Goal: Transaction & Acquisition: Purchase product/service

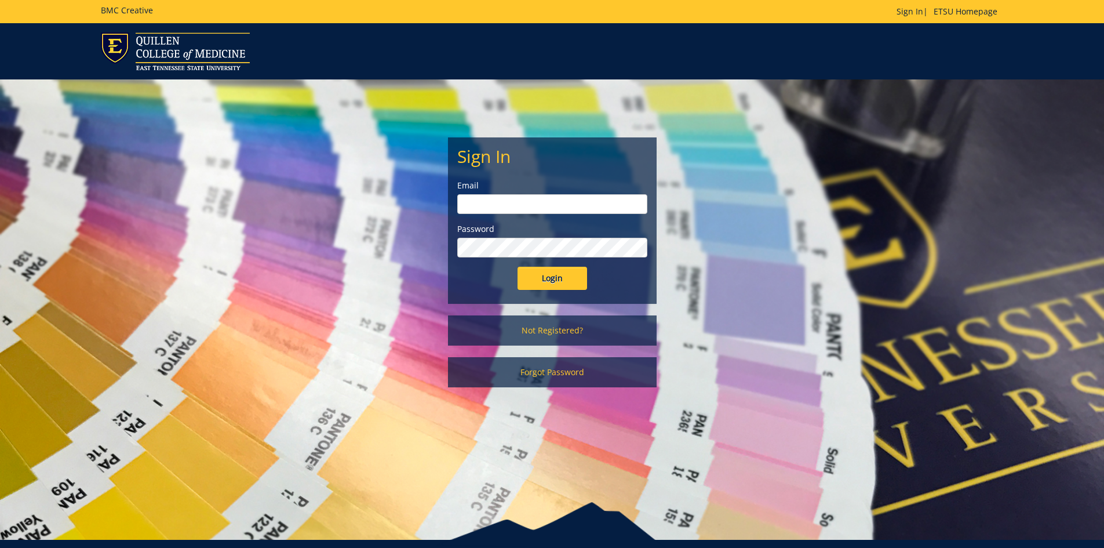
type input "fischerr@etsu.edu"
click at [548, 283] on input "Login" at bounding box center [553, 278] width 70 height 23
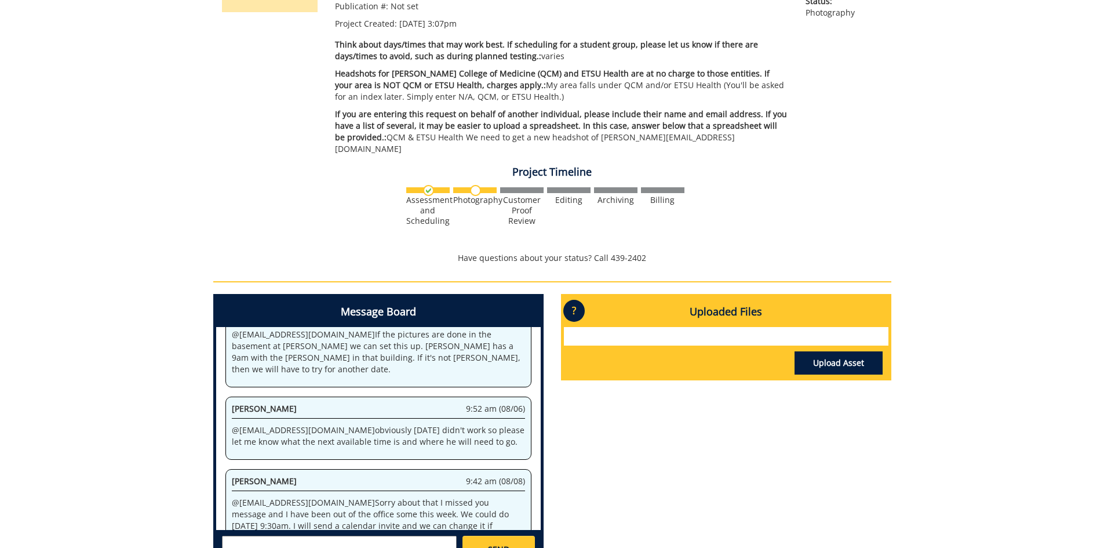
scroll to position [290, 0]
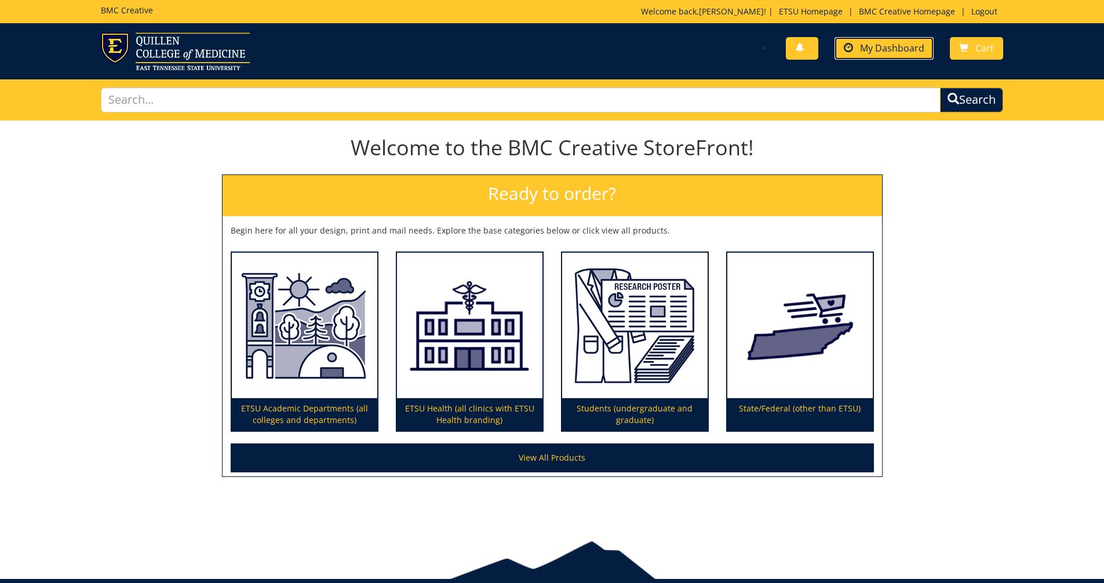
click at [877, 49] on span "My Dashboard" at bounding box center [892, 48] width 64 height 13
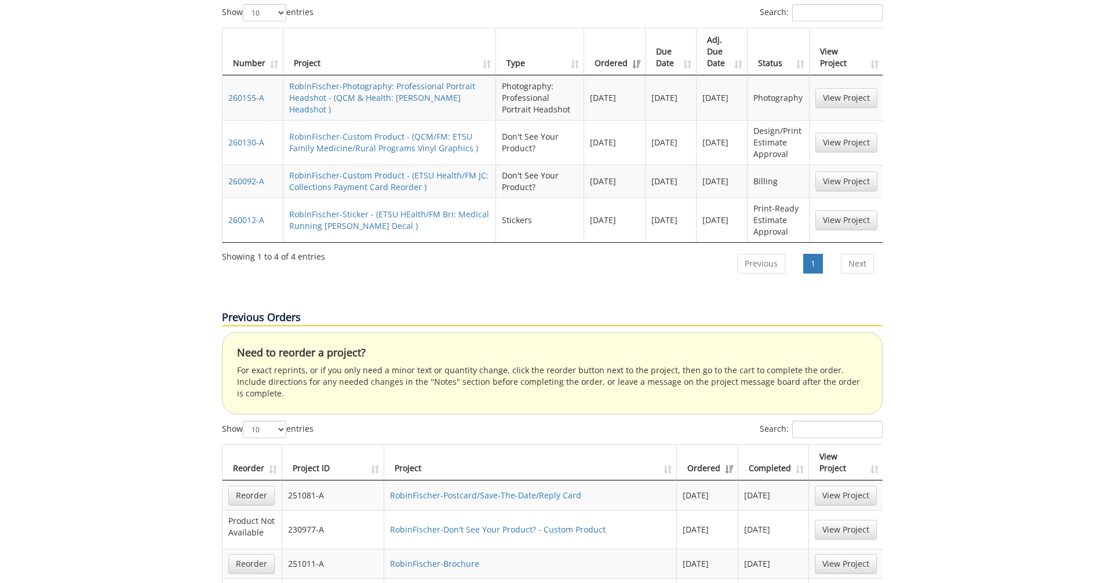
scroll to position [811, 0]
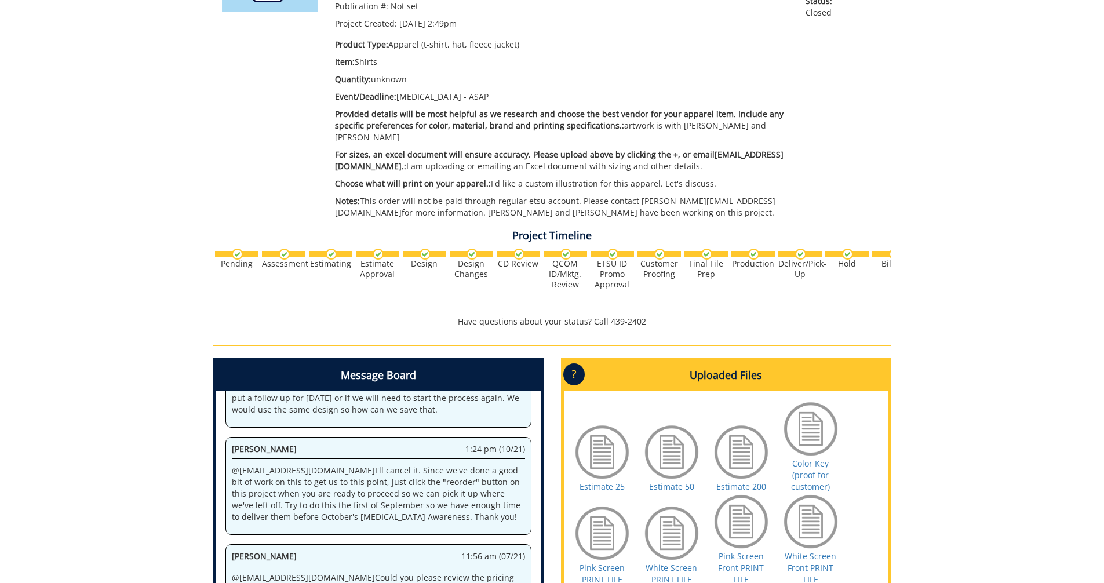
scroll to position [290, 0]
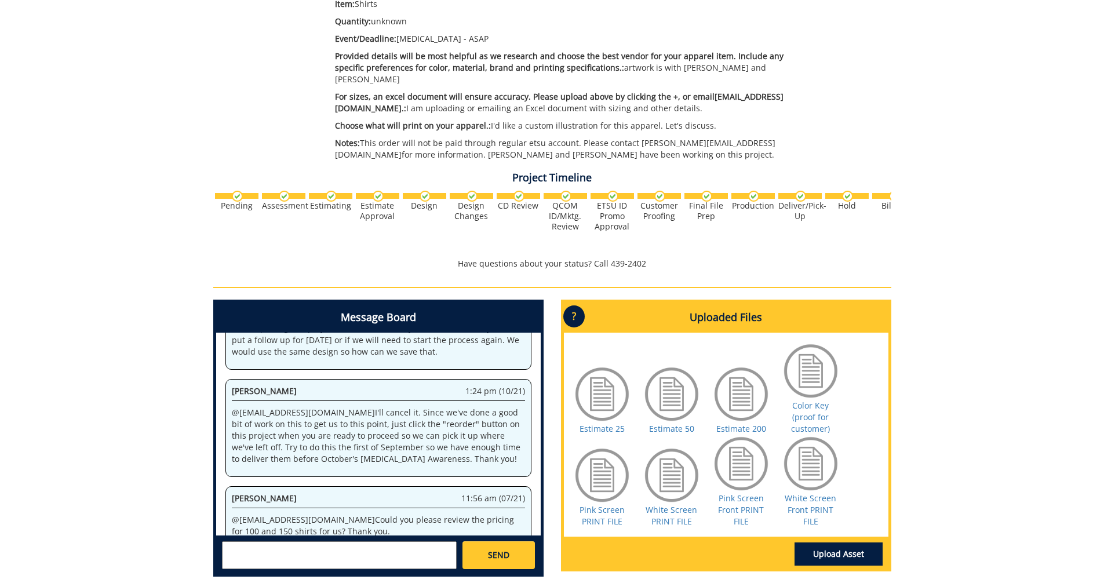
click at [279, 547] on textarea at bounding box center [339, 555] width 235 height 28
click at [305, 560] on small "fair@mail.etsu.edu" at bounding box center [362, 564] width 115 height 9
type textarea "@fair@mail.etsu.edu just sending a reminder. It's almost time for us to decide …"
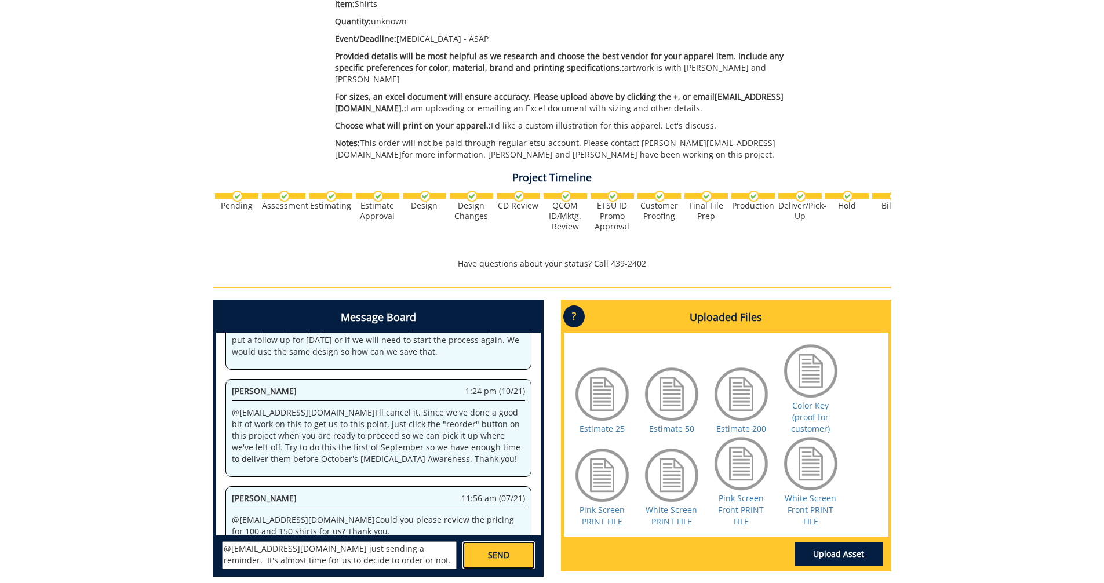
click at [483, 547] on link "SEND" at bounding box center [498, 555] width 72 height 28
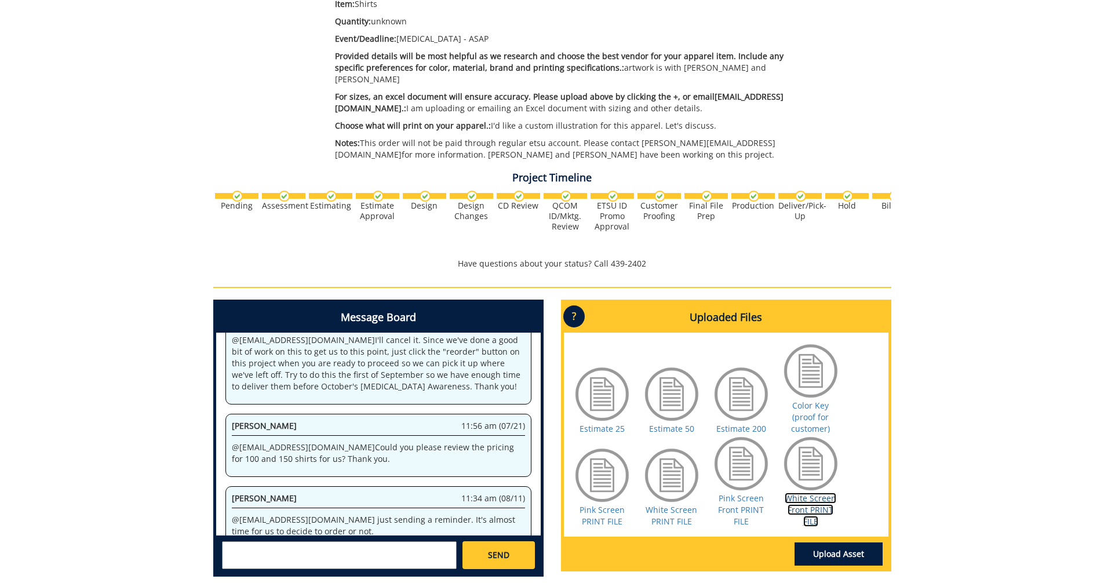
click at [807, 501] on link "White Screen Front PRINT FILE" at bounding box center [811, 510] width 52 height 34
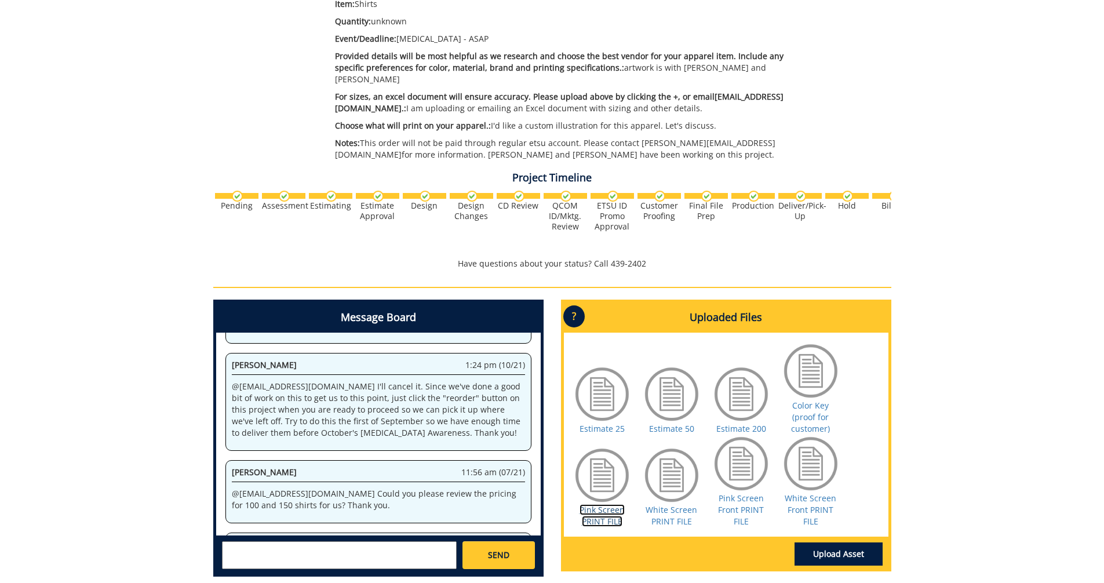
click at [608, 512] on link "Pink Screen PRINT FILE" at bounding box center [602, 515] width 45 height 23
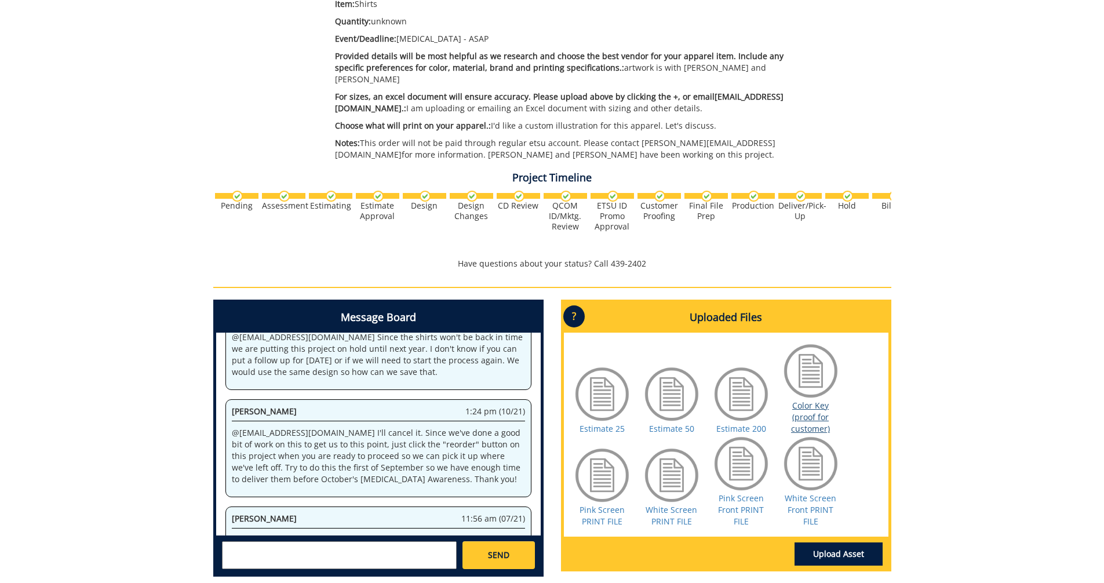
scroll to position [8366, 0]
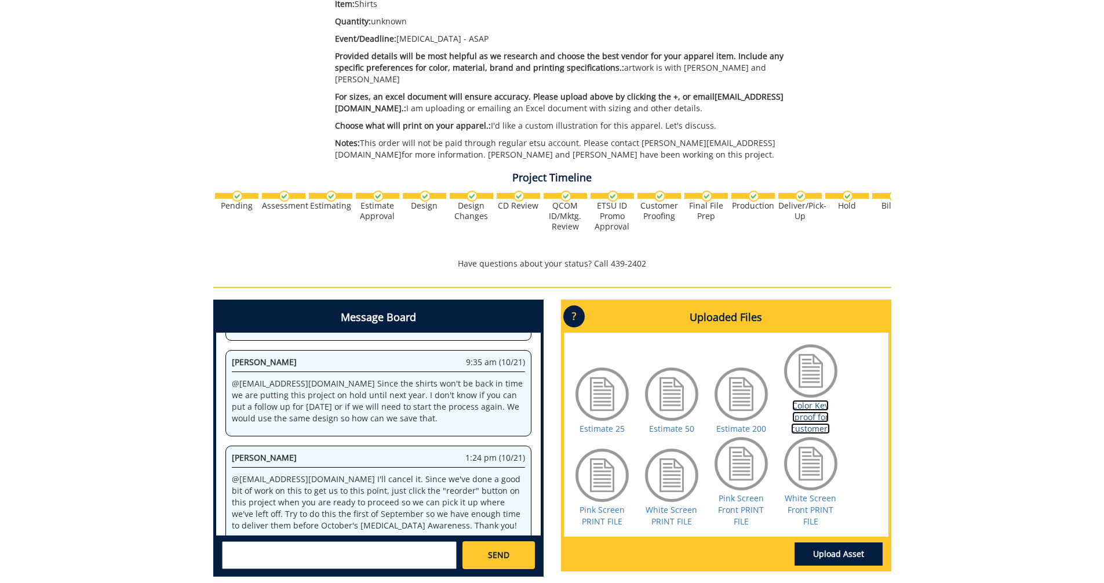
click at [812, 404] on link "Color Key (proof for customer)" at bounding box center [810, 417] width 39 height 34
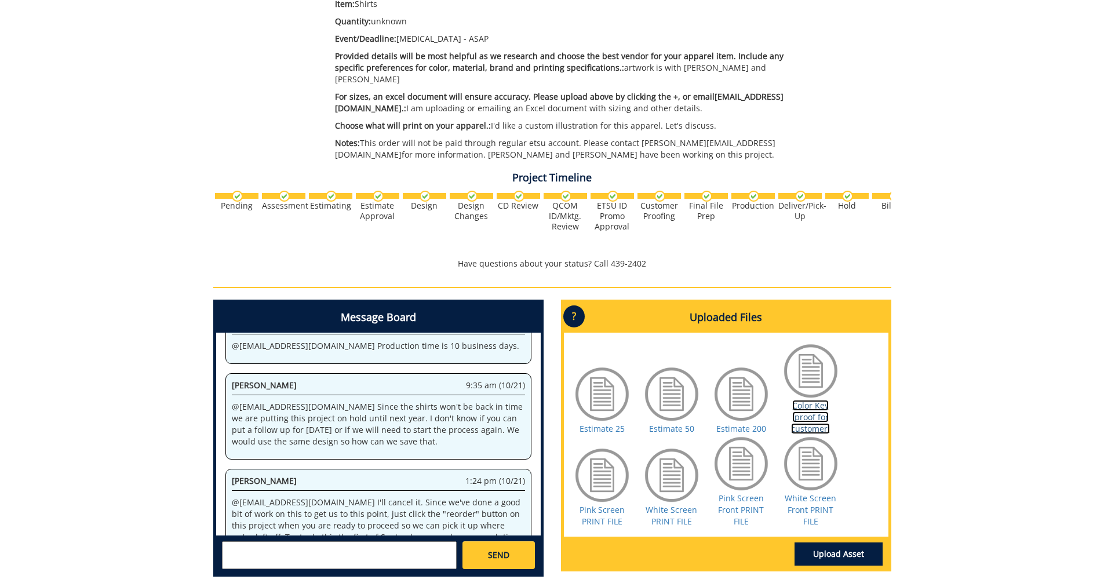
scroll to position [10812, 0]
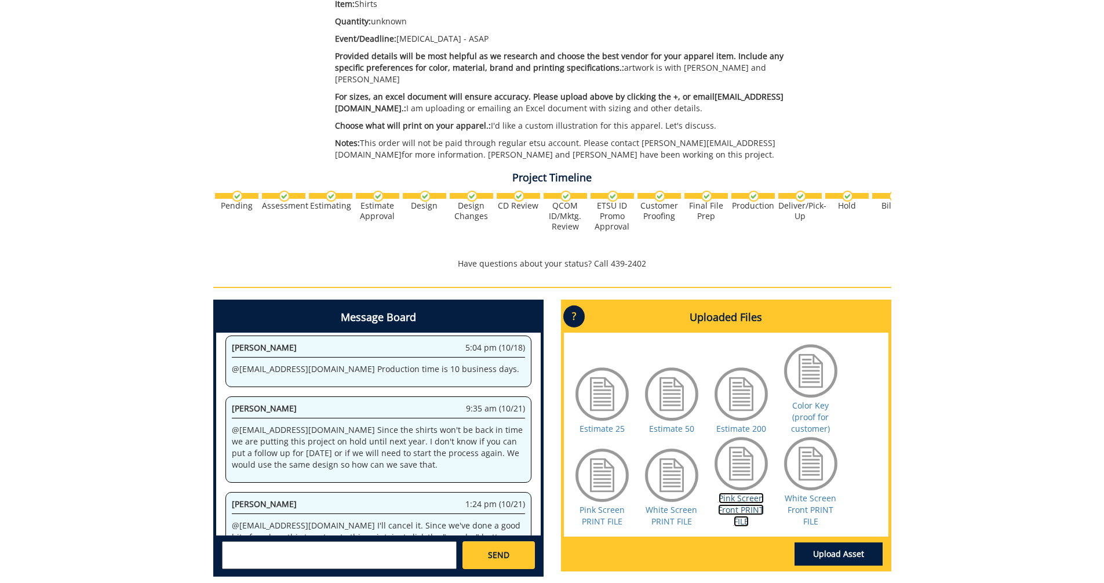
click at [734, 493] on link "Pink Screen Front PRINT FILE" at bounding box center [741, 510] width 46 height 34
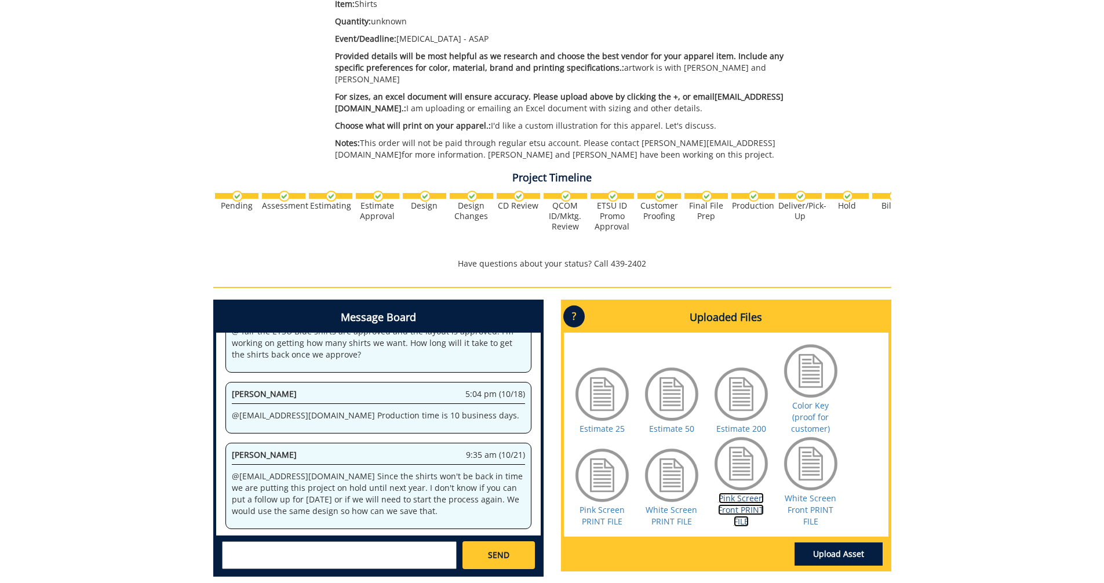
scroll to position [15703, 0]
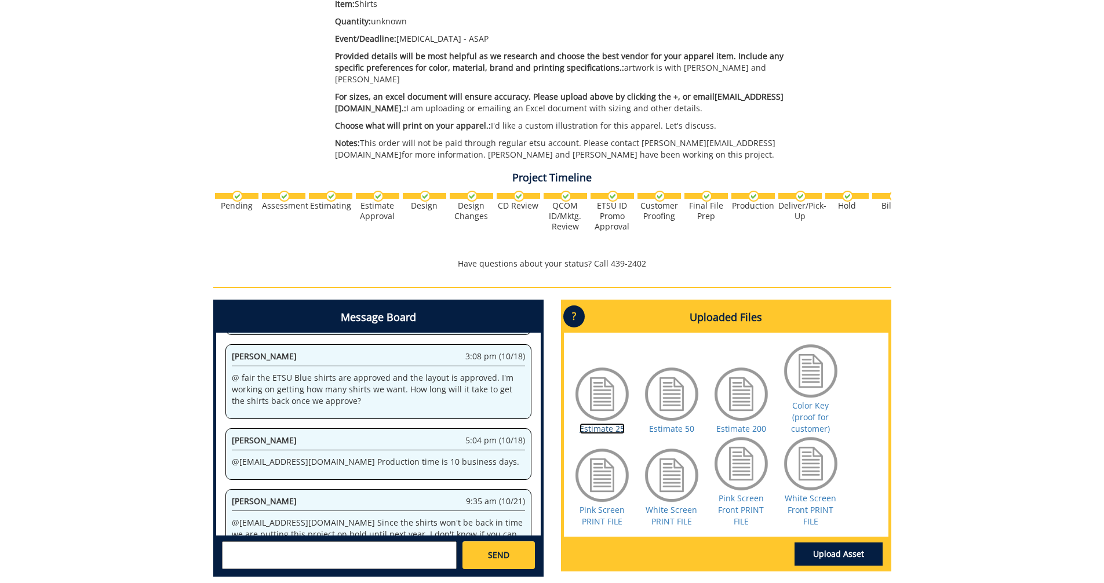
click at [603, 423] on link "Estimate 25" at bounding box center [602, 428] width 45 height 11
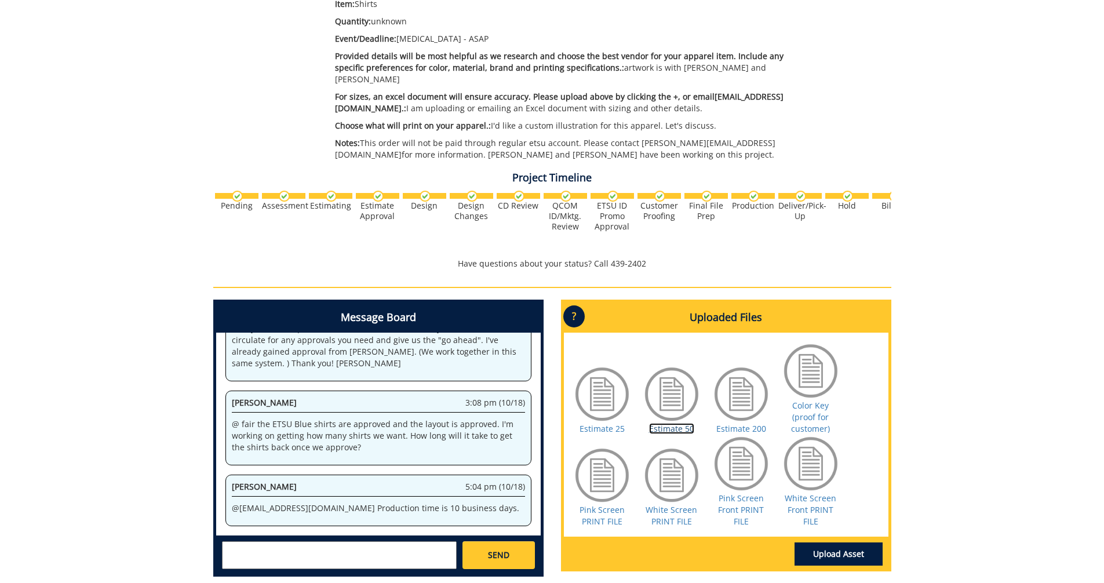
click at [661, 423] on link "Estimate 50" at bounding box center [671, 428] width 45 height 11
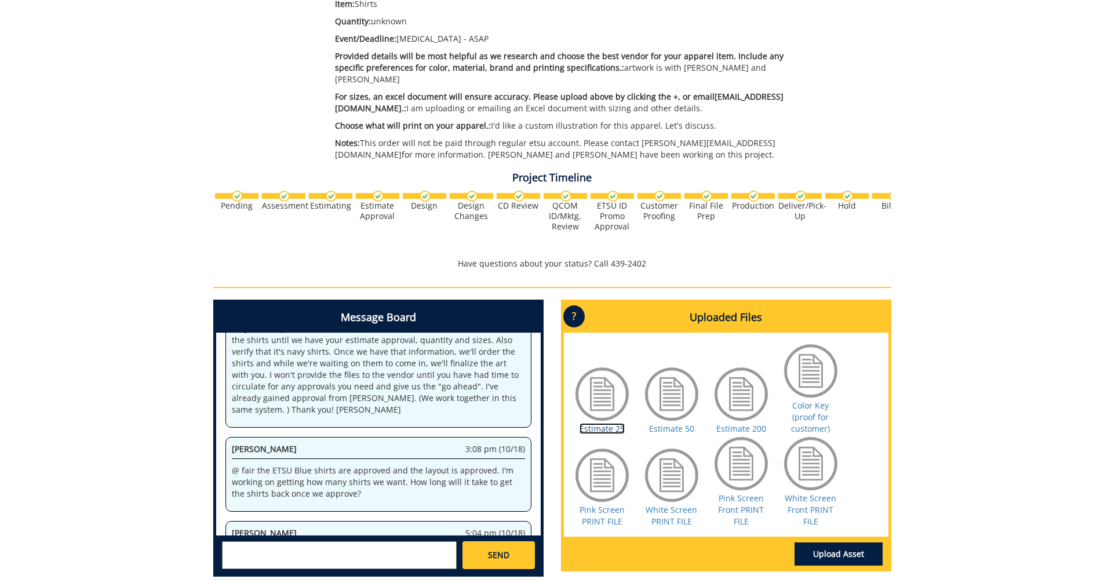
click at [600, 423] on link "Estimate 25" at bounding box center [602, 428] width 45 height 11
click at [738, 423] on link "Estimate 200" at bounding box center [741, 428] width 50 height 11
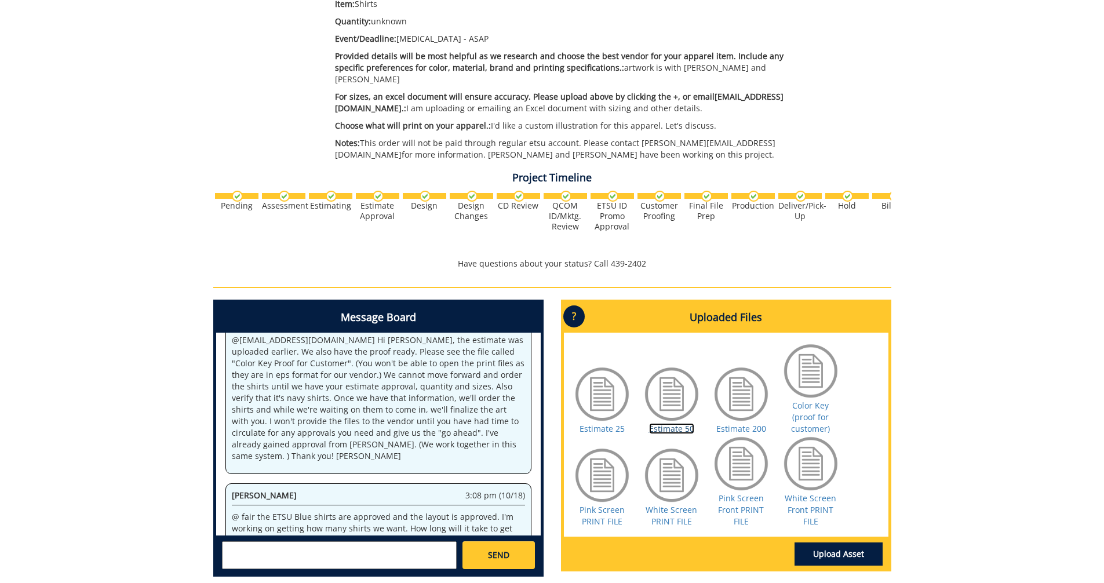
click at [675, 423] on link "Estimate 50" at bounding box center [671, 428] width 45 height 11
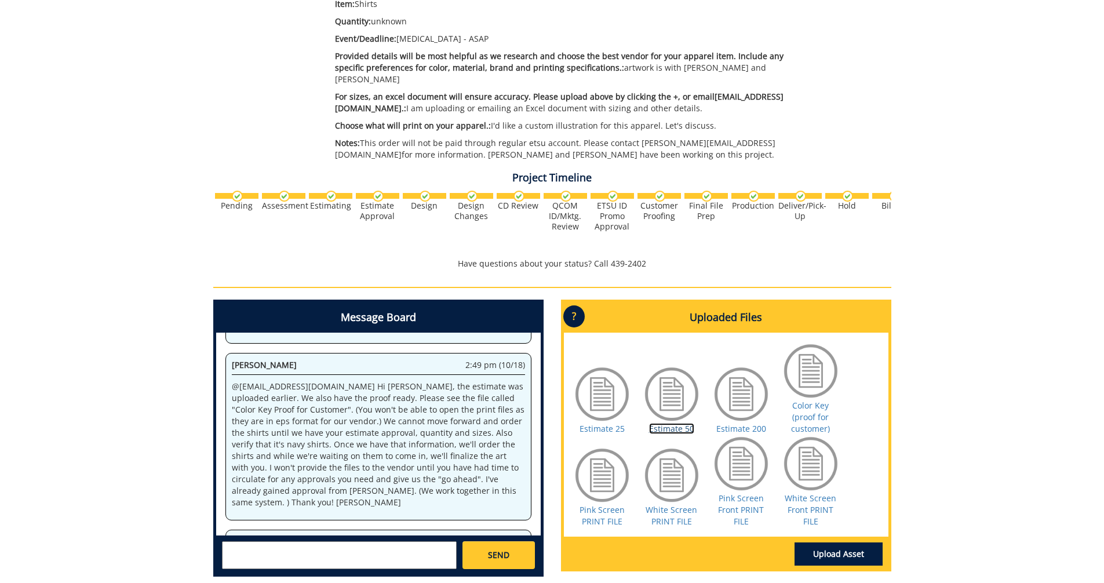
scroll to position [27931, 0]
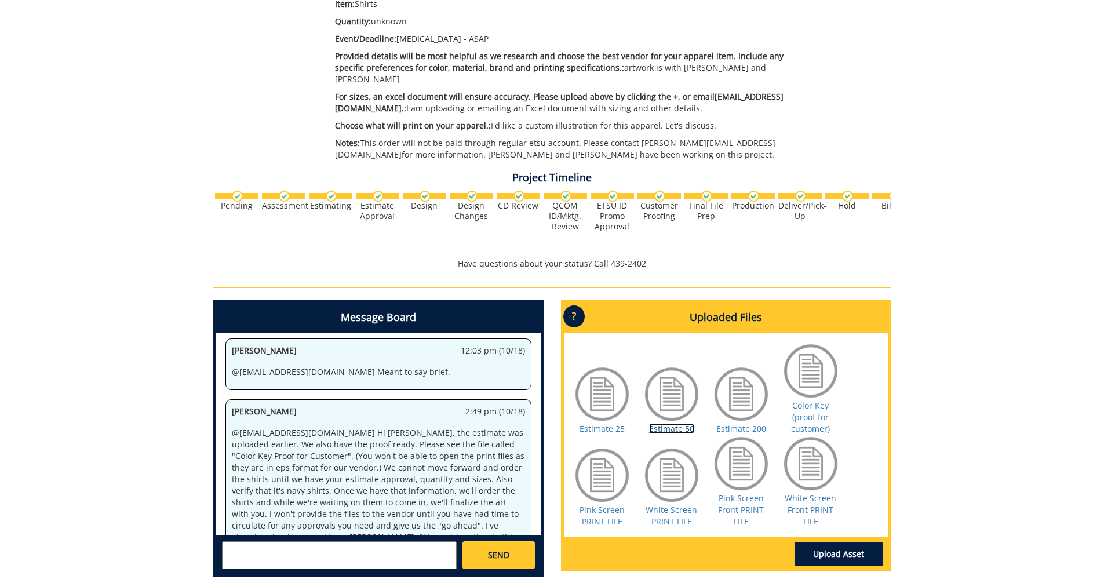
click at [669, 423] on link "Estimate 50" at bounding box center [671, 428] width 45 height 11
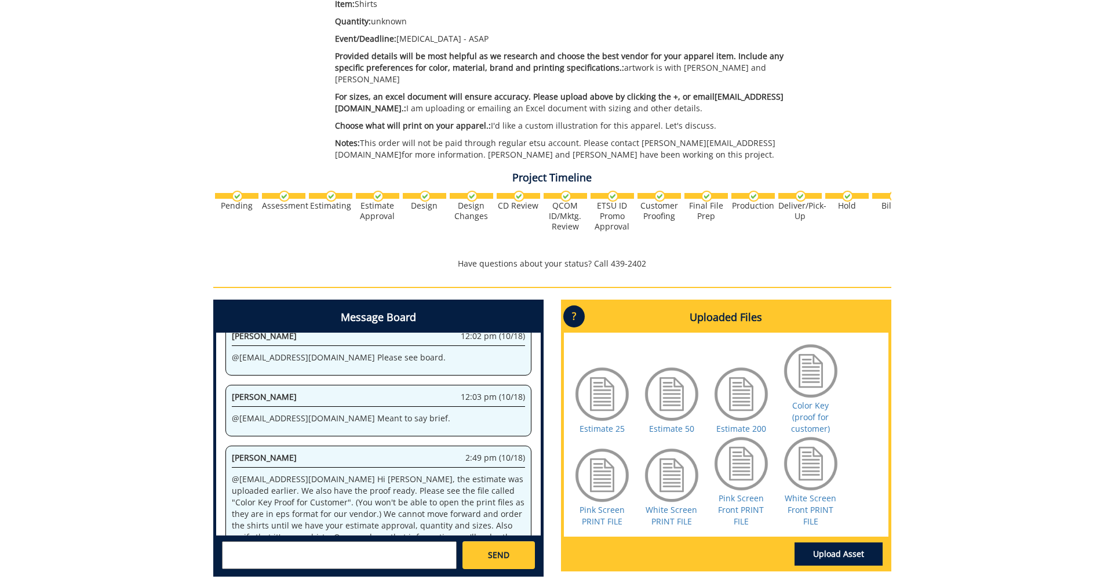
click at [335, 548] on textarea at bounding box center [339, 555] width 235 height 28
click at [340, 556] on link "Jill Fair fair@mail.etsu.edu" at bounding box center [337, 564] width 211 height 17
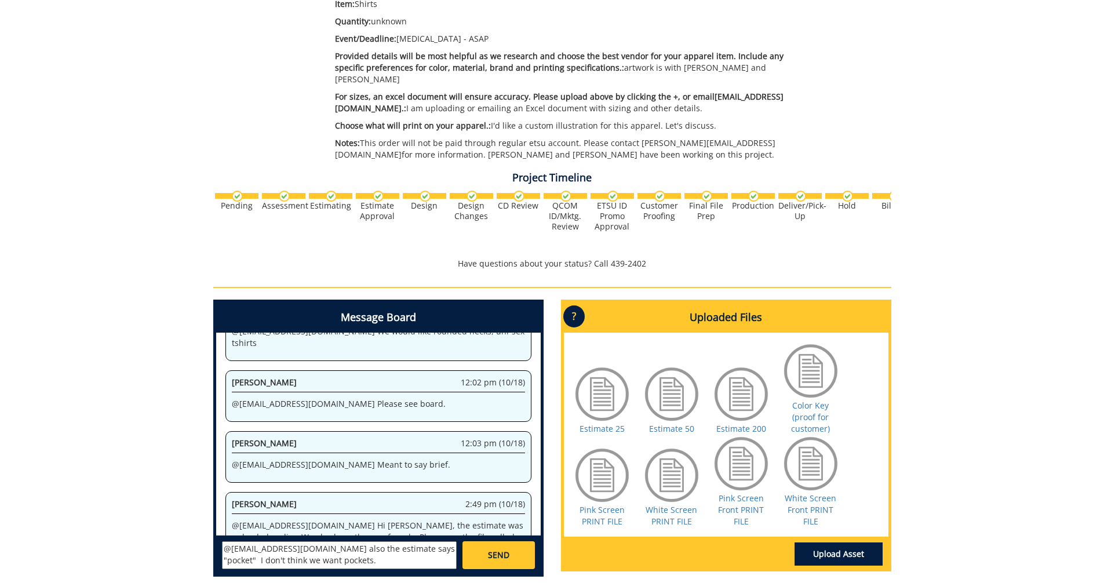
type textarea "@fair@mail.etsu.edu also the estimate says "pocket" I don't think we want pocke…"
click at [480, 546] on link "SEND" at bounding box center [498, 555] width 72 height 28
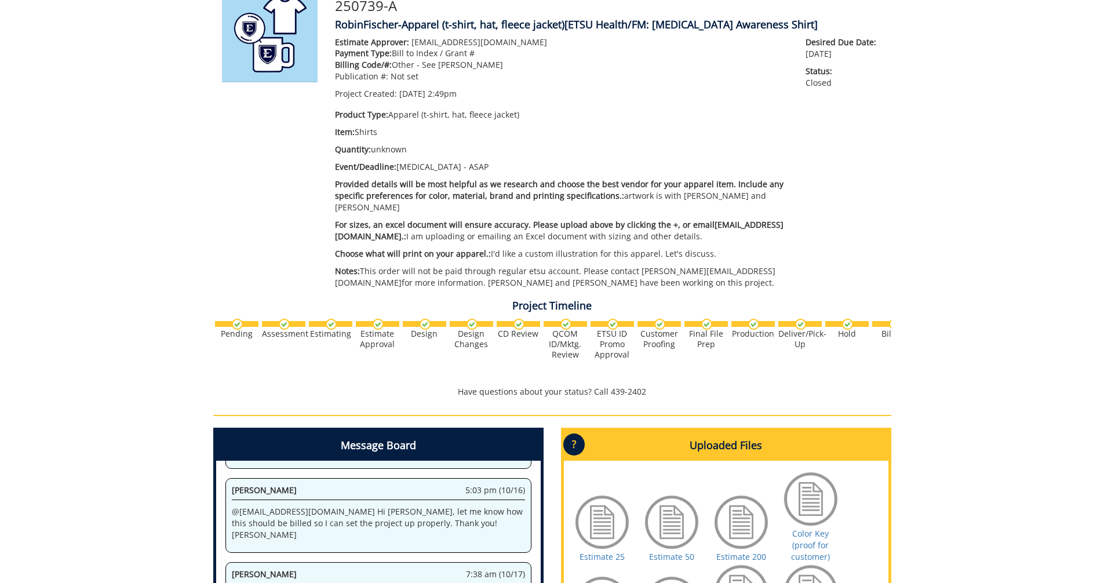
scroll to position [0, 0]
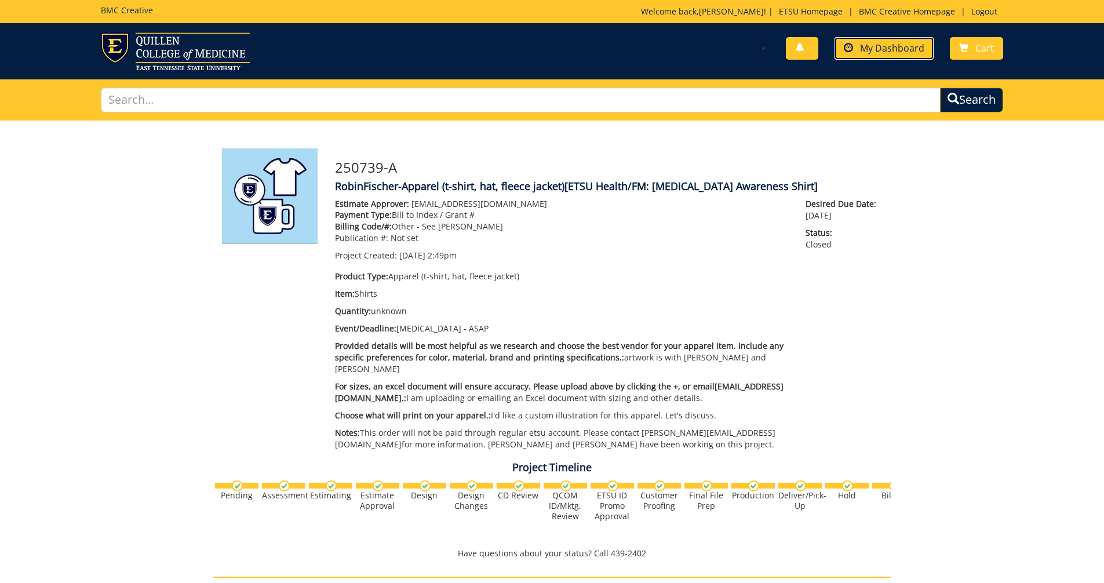
click at [883, 50] on span "My Dashboard" at bounding box center [892, 48] width 64 height 13
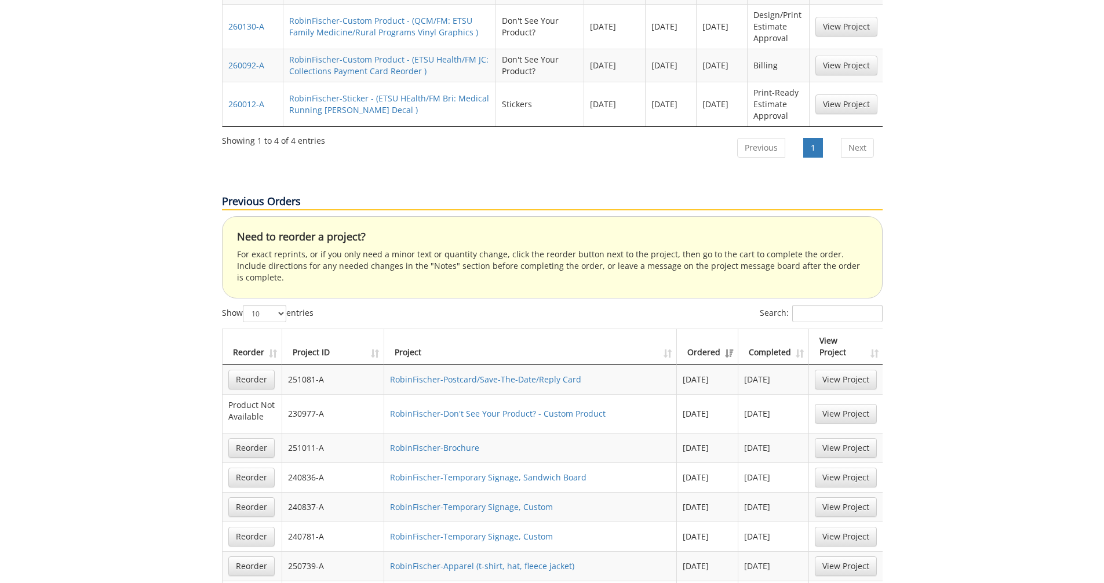
scroll to position [927, 0]
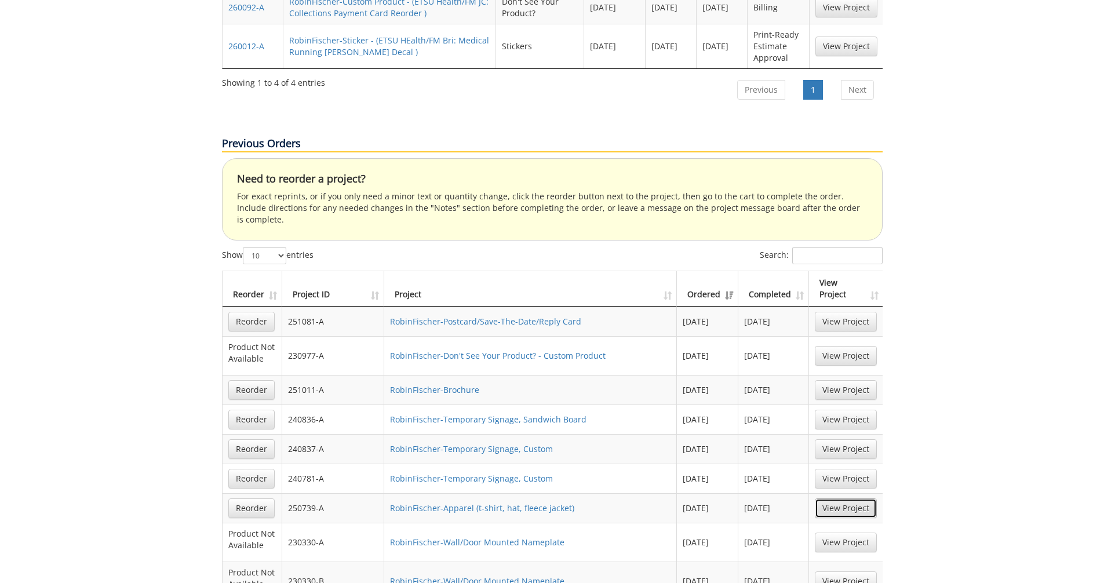
click at [852, 498] on link "View Project" at bounding box center [846, 508] width 62 height 20
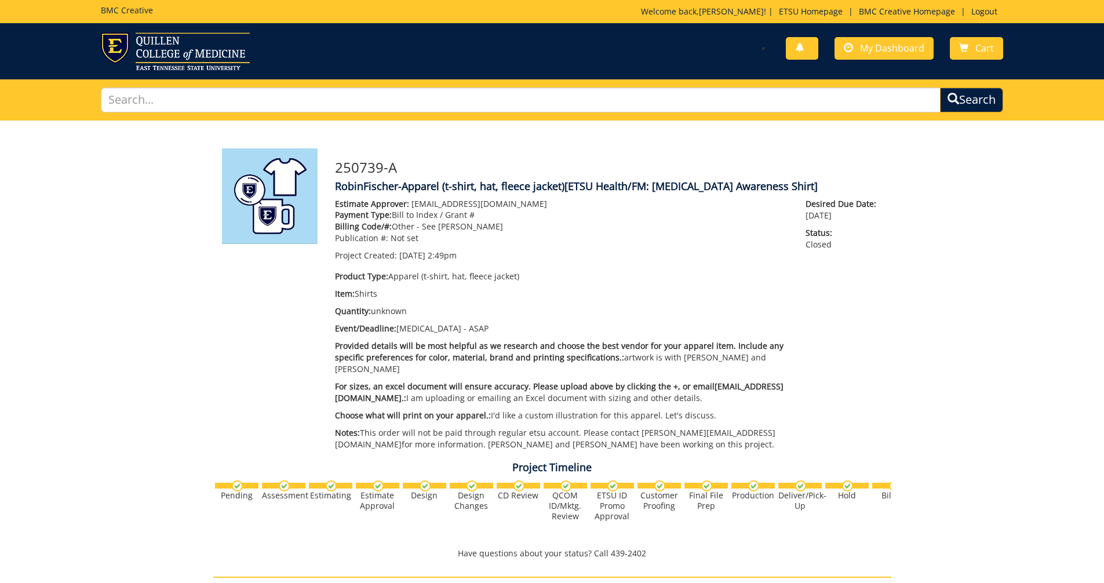
scroll to position [1102, 0]
click at [882, 52] on span "My Dashboard" at bounding box center [892, 48] width 64 height 13
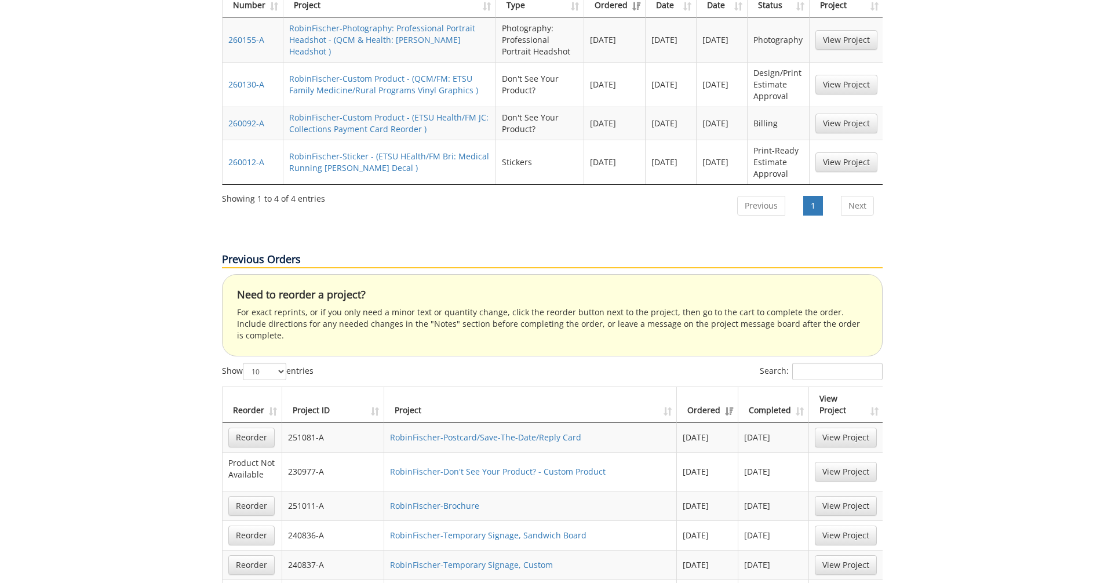
scroll to position [869, 0]
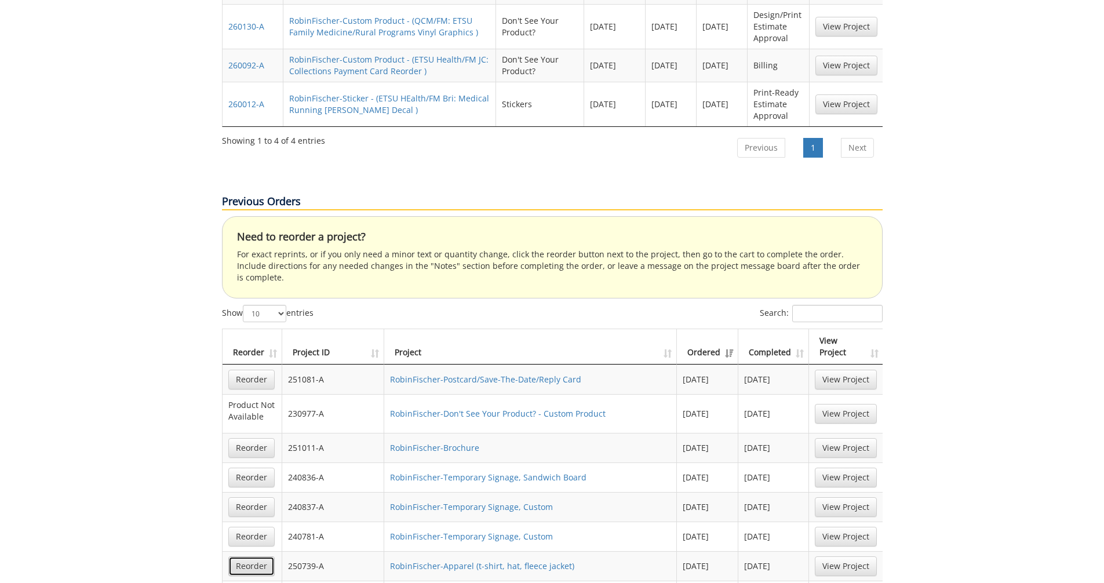
click at [258, 556] on link "Reorder" at bounding box center [251, 566] width 46 height 20
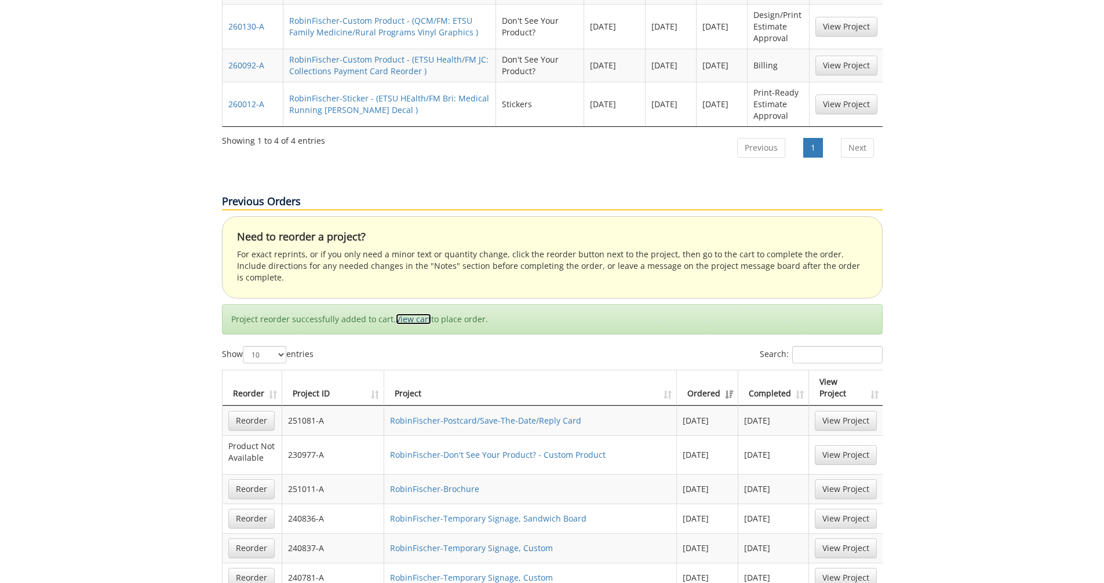
click at [420, 314] on link "View cart" at bounding box center [413, 319] width 35 height 11
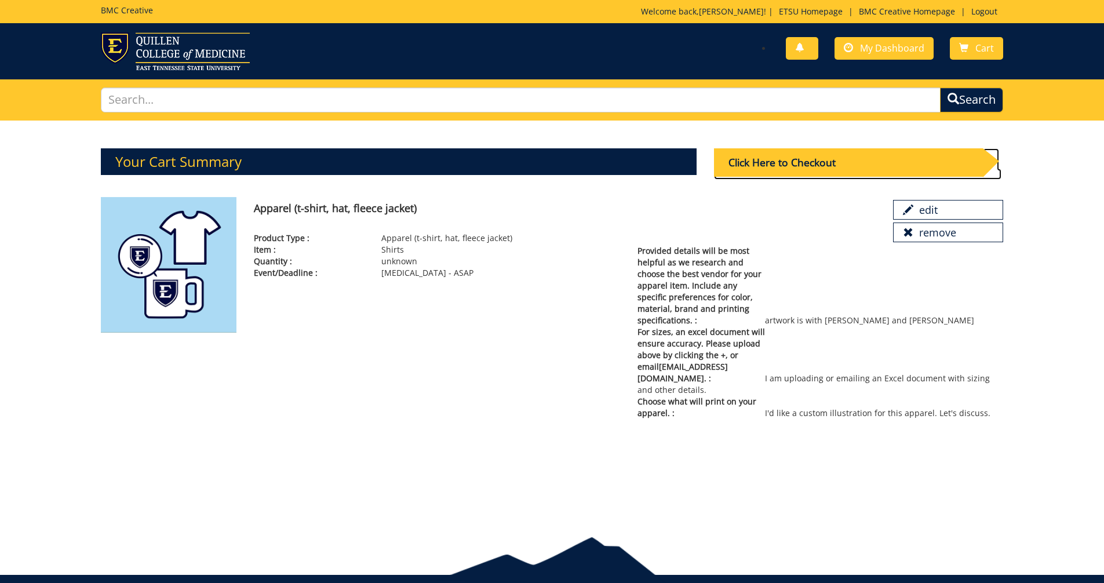
click at [817, 163] on div "Click Here to Checkout" at bounding box center [848, 162] width 269 height 28
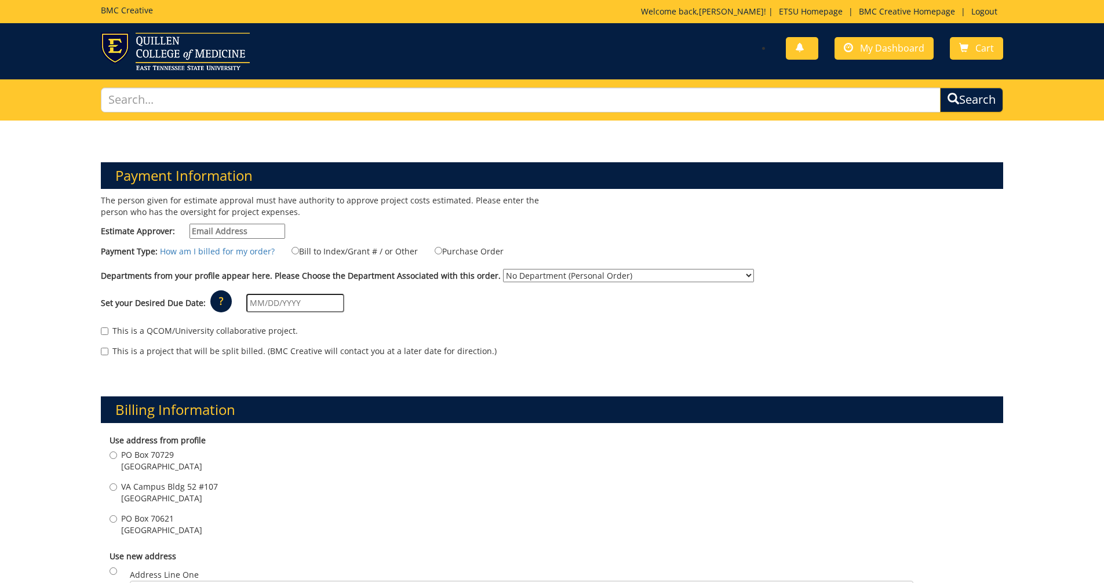
click at [247, 230] on input "Estimate Approver:" at bounding box center [238, 231] width 96 height 15
type input "[EMAIL_ADDRESS][DOMAIN_NAME]"
click at [319, 252] on label "Bill to Index/Grant # / or Other" at bounding box center [347, 251] width 141 height 13
click at [299, 252] on input "Bill to Index/Grant # / or Other" at bounding box center [296, 251] width 8 height 8
radio input "true"
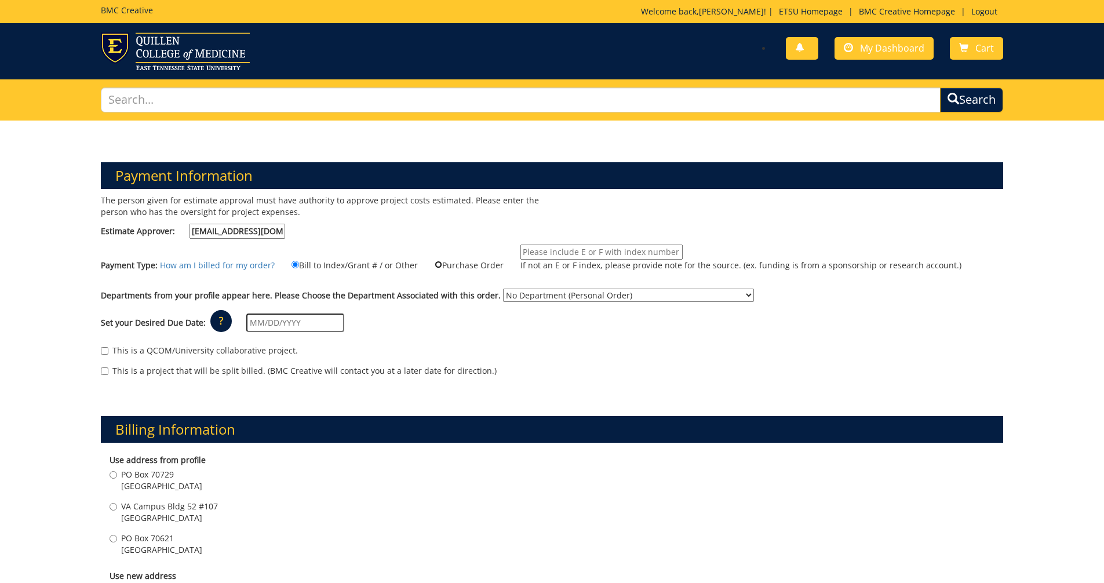
click at [435, 266] on input "Purchase Order" at bounding box center [439, 265] width 8 height 8
radio input "true"
click at [320, 329] on input "text" at bounding box center [295, 323] width 98 height 19
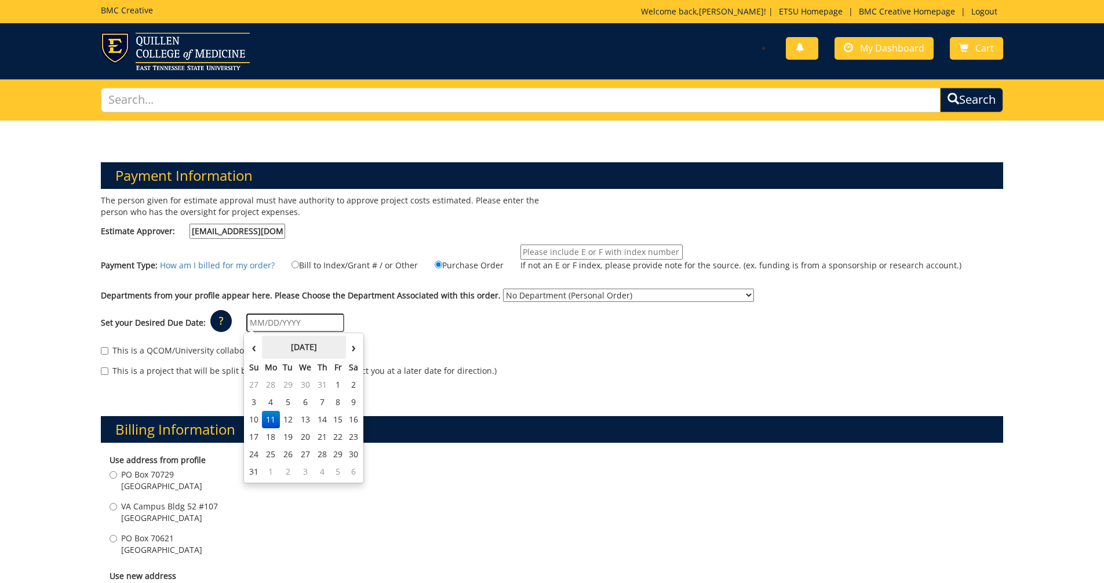
click at [268, 352] on th "[DATE]" at bounding box center [304, 347] width 84 height 23
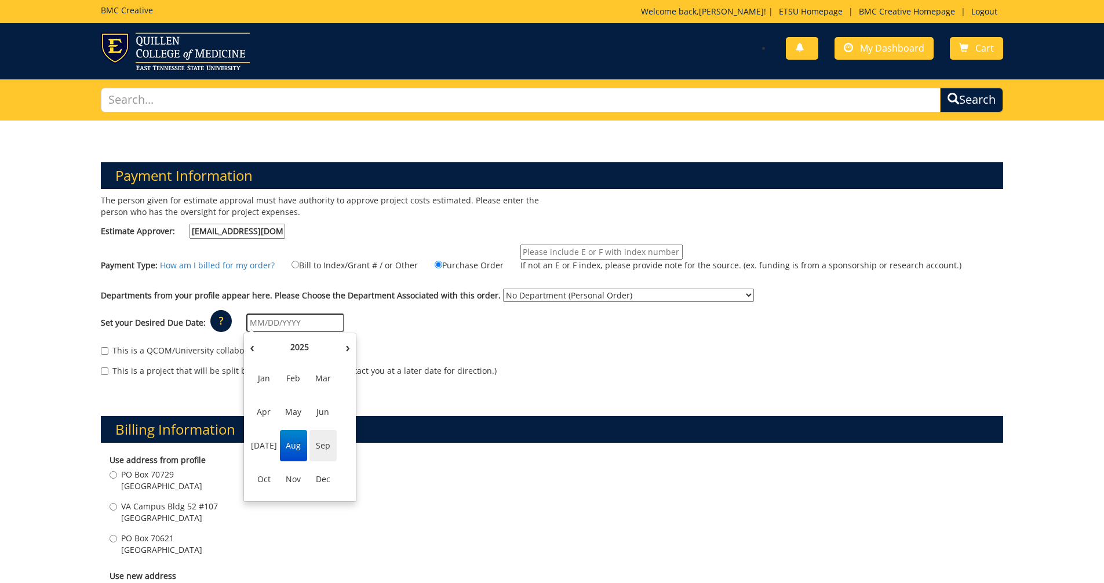
click at [319, 446] on span "Sep" at bounding box center [322, 445] width 27 height 31
type input "[DATE]"
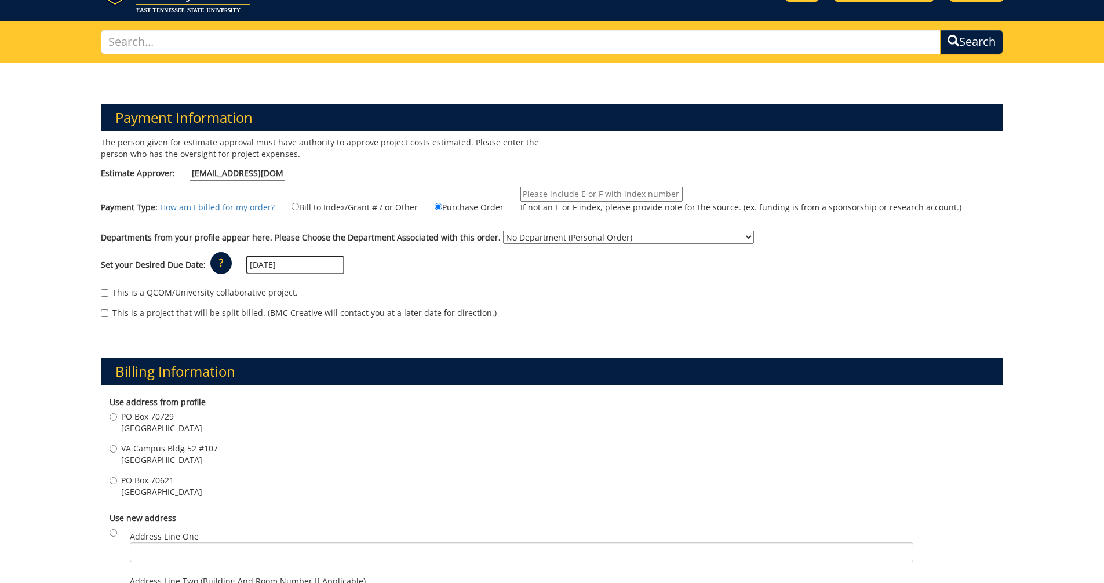
scroll to position [116, 0]
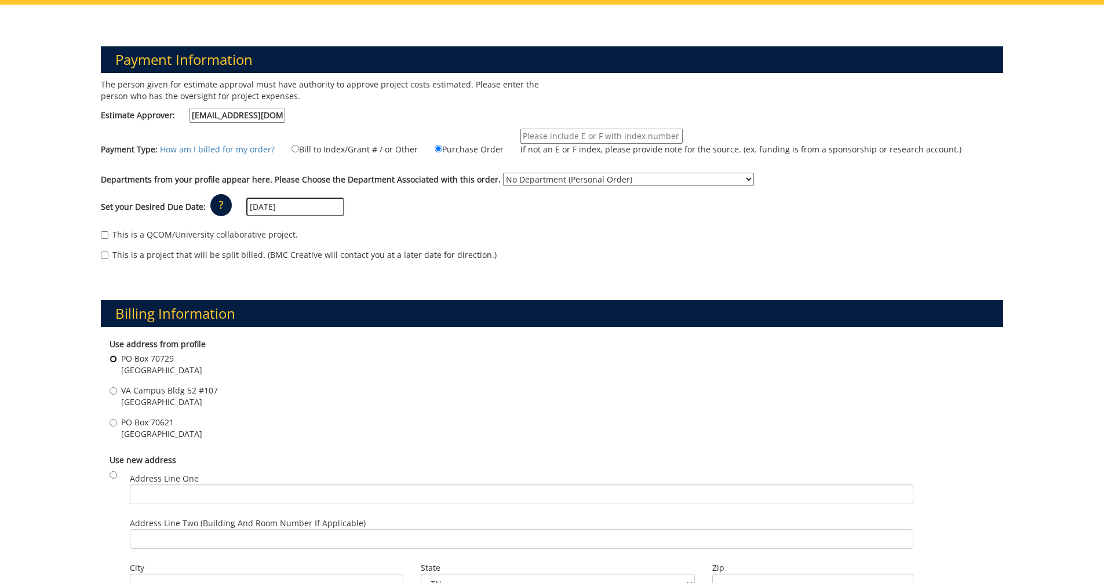
click at [114, 363] on input "[STREET_ADDRESS]" at bounding box center [114, 359] width 8 height 8
radio input "true"
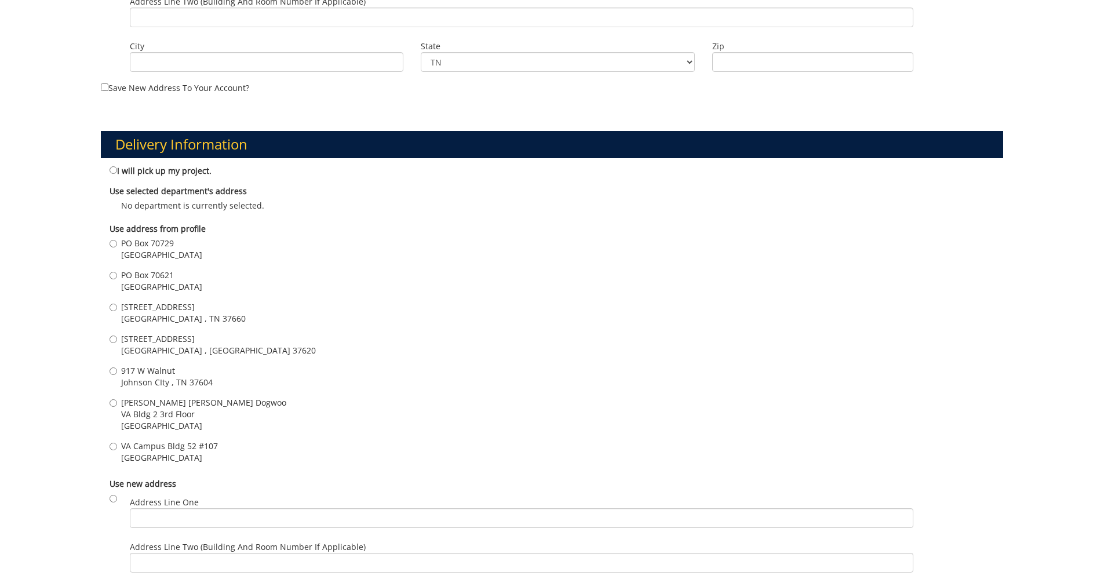
scroll to position [695, 0]
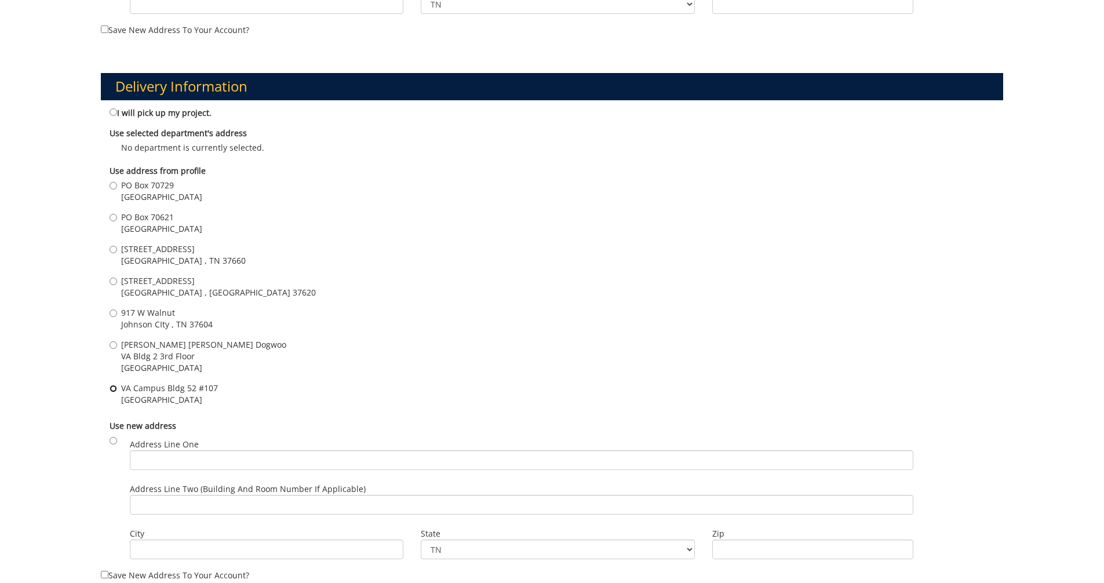
click at [113, 388] on input "[GEOGRAPHIC_DATA][STREET_ADDRESS]" at bounding box center [114, 389] width 8 height 8
radio input "true"
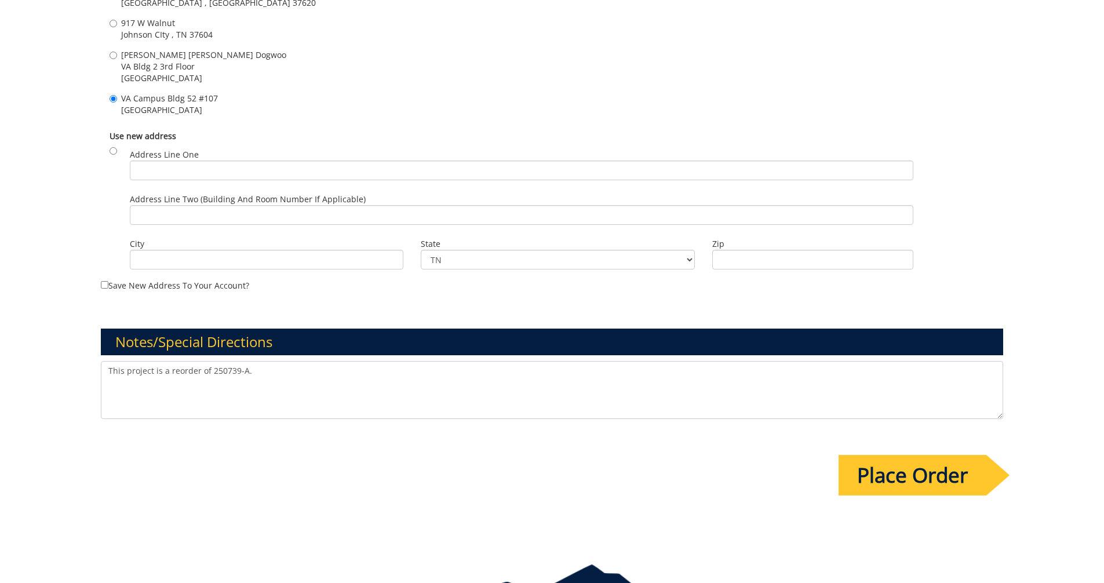
click at [275, 373] on textarea "This project is a reorder of 250739-A." at bounding box center [552, 390] width 903 height 58
type textarea "This project is a reorder of 250739-A. Just checking on pricing. We don't want …"
click at [942, 481] on input "Place Order" at bounding box center [913, 475] width 148 height 41
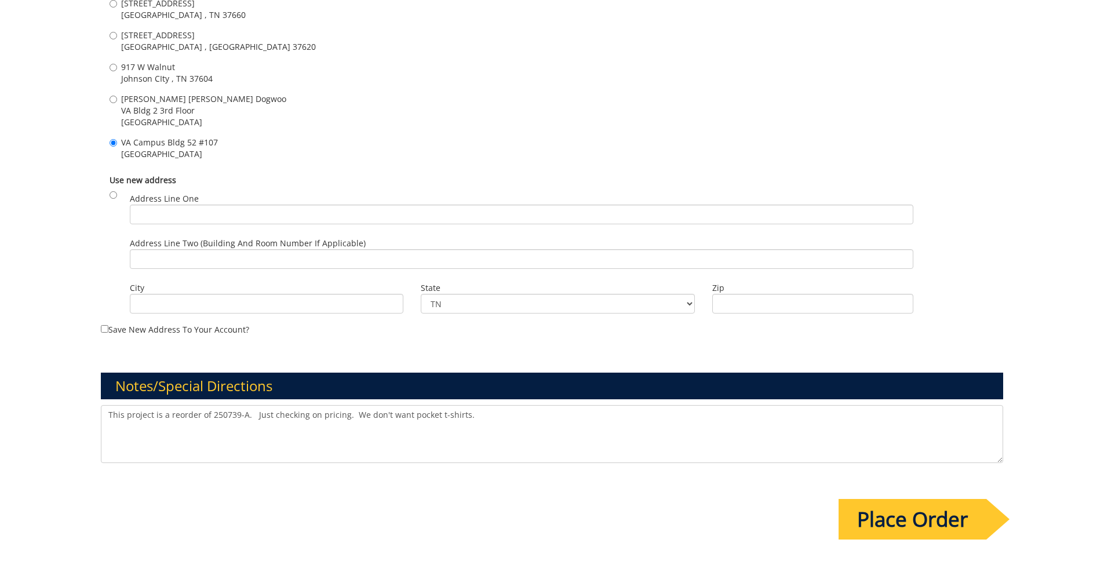
scroll to position [0, 0]
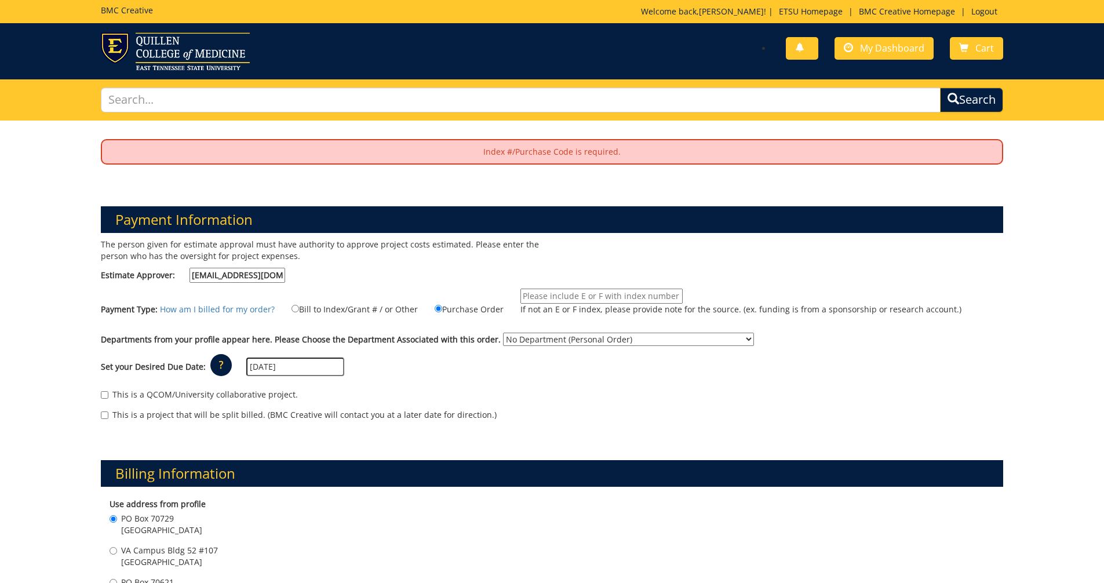
click at [531, 296] on input "If not an E or F index, please provide note for the source. (ex. funding is fro…" at bounding box center [601, 296] width 162 height 15
paste input "30-64000-100000-100-74599-450-999-999-999-999-99"
type input "30-64000-100000-100-74599-450-999-999-999-999-99"
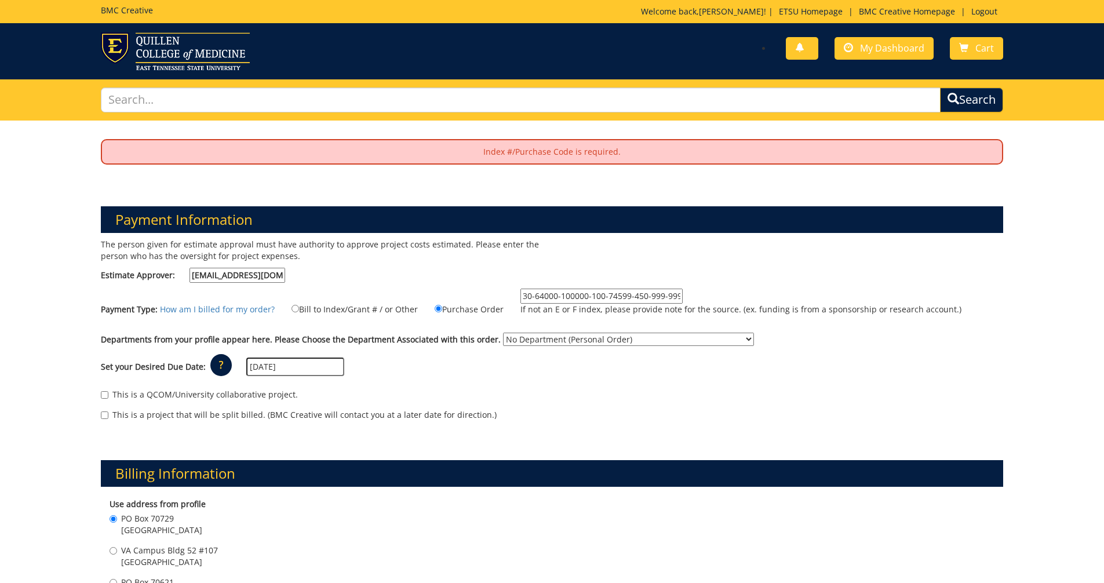
click at [332, 307] on label "Bill to Index/Grant # / or Other" at bounding box center [347, 309] width 141 height 13
click at [299, 307] on input "Bill to Index/Grant # / or Other" at bounding box center [296, 309] width 8 height 8
radio input "true"
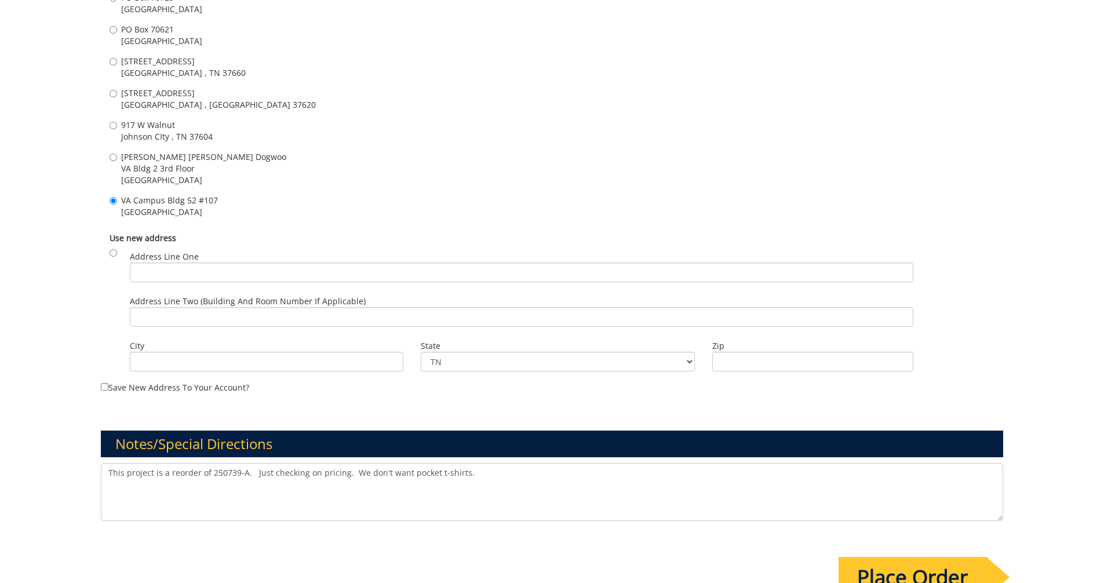
scroll to position [985, 0]
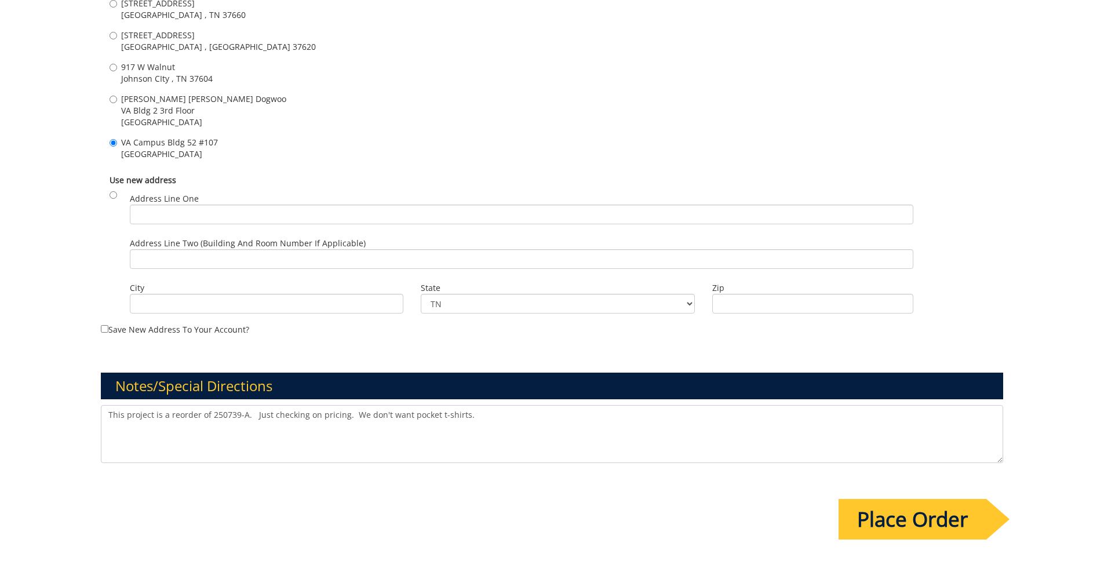
click at [499, 413] on textarea "This project is a reorder of 250739-A." at bounding box center [552, 434] width 903 height 58
type textarea "This project is a reorder of 250739-A. Just checking on pricing. We don't want …"
click at [888, 518] on input "Place Order" at bounding box center [913, 519] width 148 height 41
